Goal: Task Accomplishment & Management: Complete application form

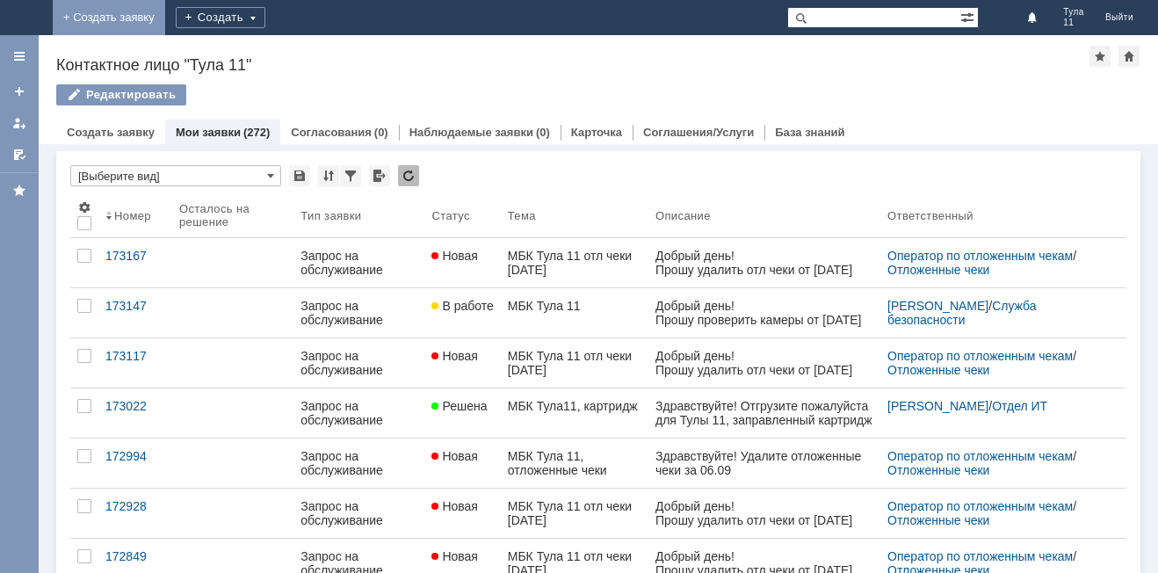
click at [165, 22] on link "+ Создать заявку" at bounding box center [109, 17] width 112 height 35
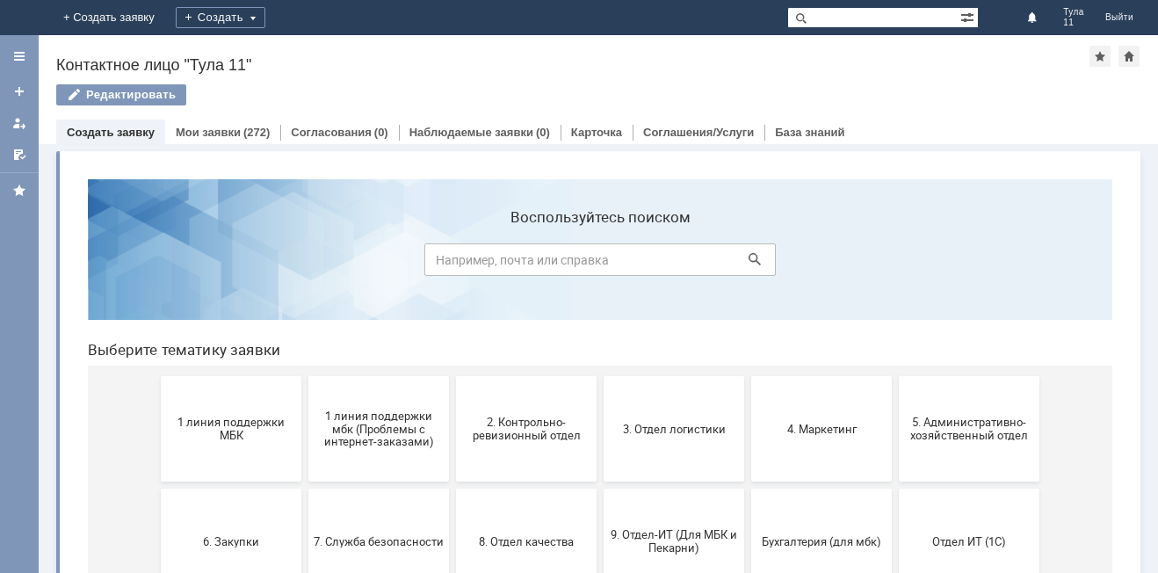
click at [258, 409] on button "1 линия поддержки МБК" at bounding box center [231, 428] width 141 height 105
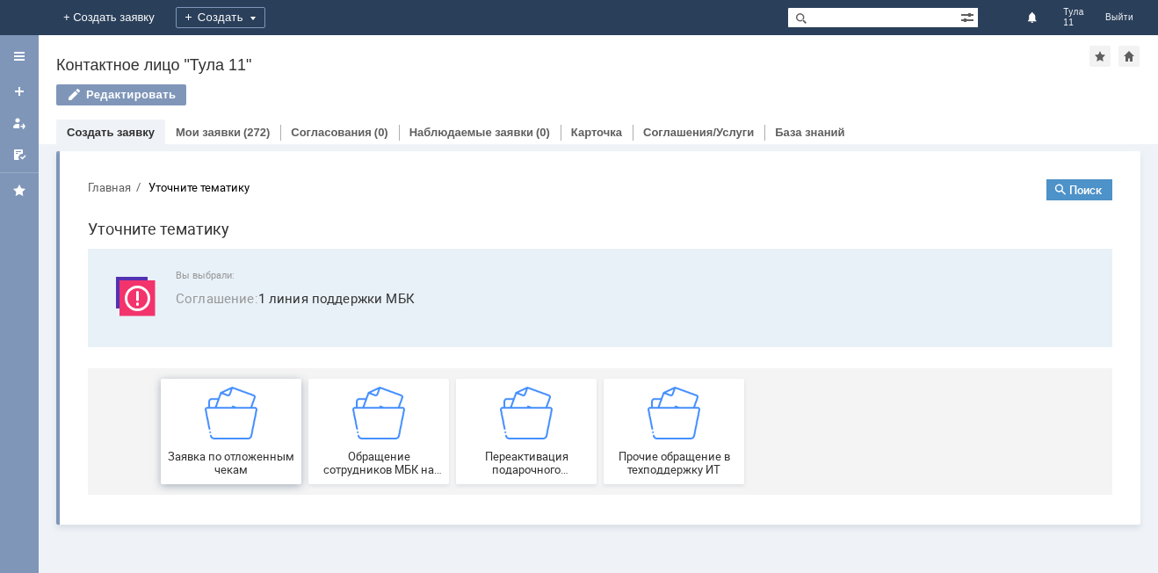
click at [259, 406] on div "Заявка по отложенным чекам" at bounding box center [231, 432] width 130 height 90
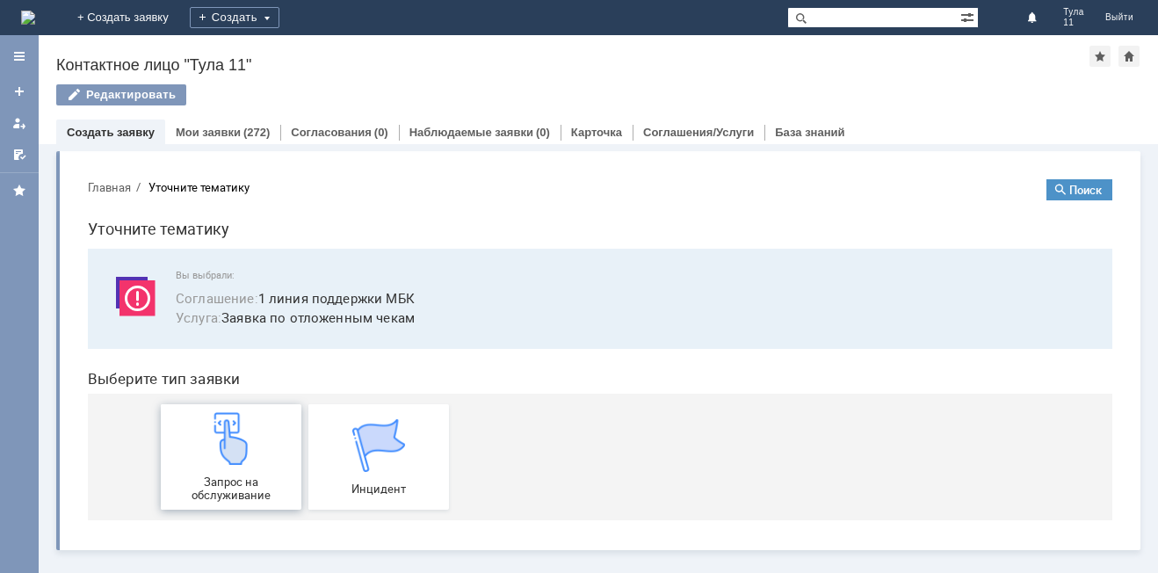
click at [259, 419] on div "Запрос на обслуживание" at bounding box center [231, 457] width 130 height 90
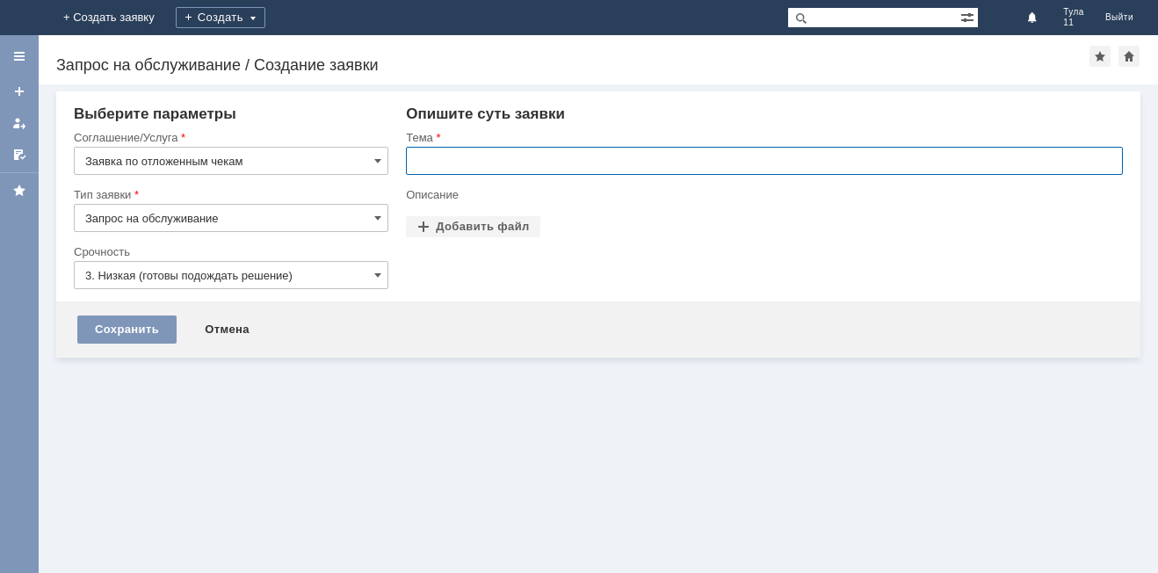
click at [490, 163] on input "text" at bounding box center [764, 161] width 717 height 28
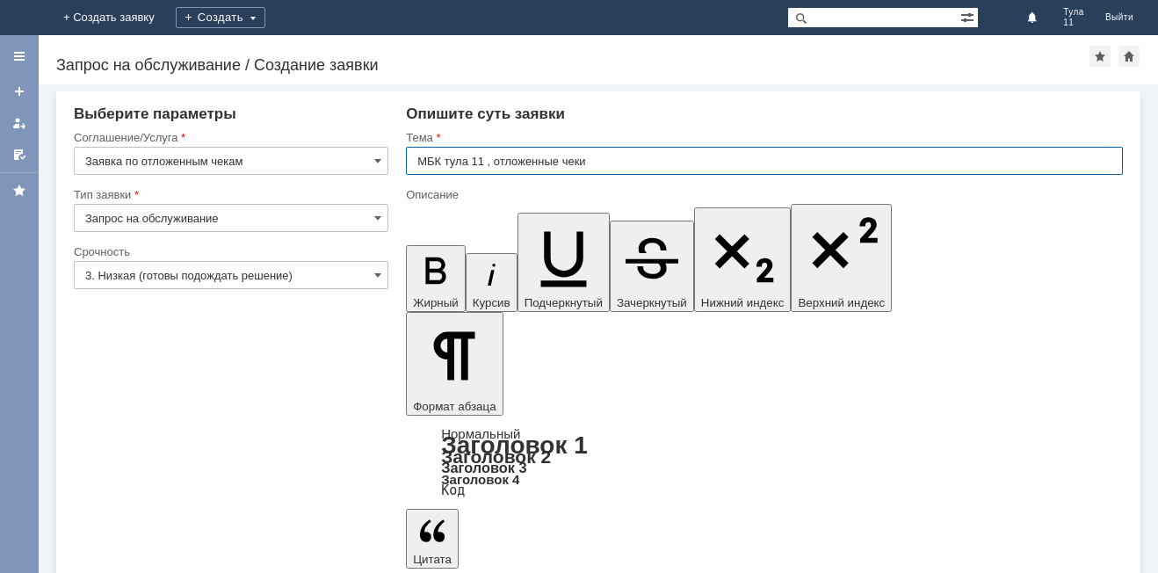
type input "МБК тула 11 , отложенные чеки"
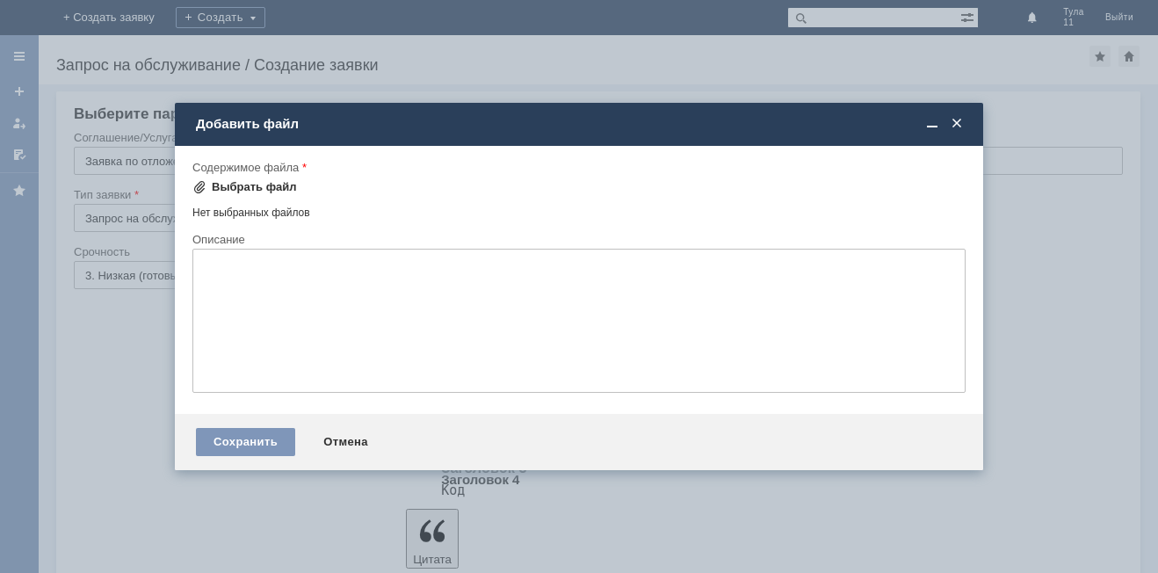
click at [281, 180] on div "Выбрать файл" at bounding box center [254, 187] width 85 height 14
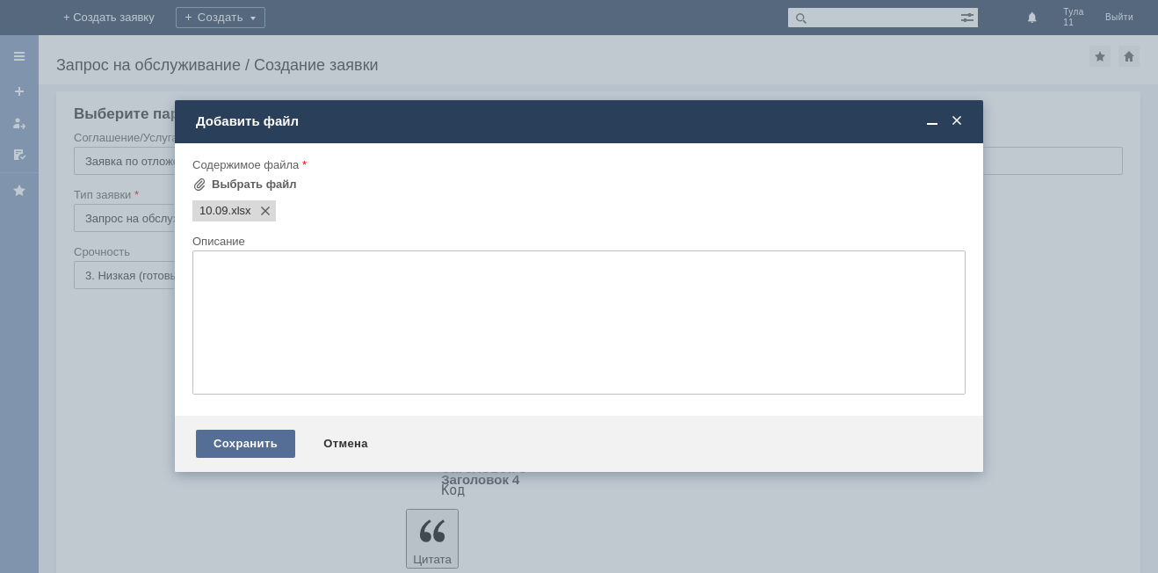
click at [270, 450] on div "Сохранить" at bounding box center [245, 444] width 99 height 28
